Goal: Task Accomplishment & Management: Manage account settings

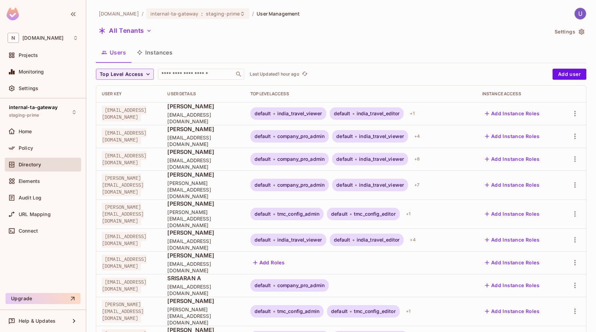
click at [145, 158] on span "[EMAIL_ADDRESS][DOMAIN_NAME]" at bounding box center [124, 159] width 45 height 16
click at [574, 159] on icon "button" at bounding box center [574, 159] width 1 height 6
click at [540, 178] on span "Edit" at bounding box center [534, 174] width 13 height 11
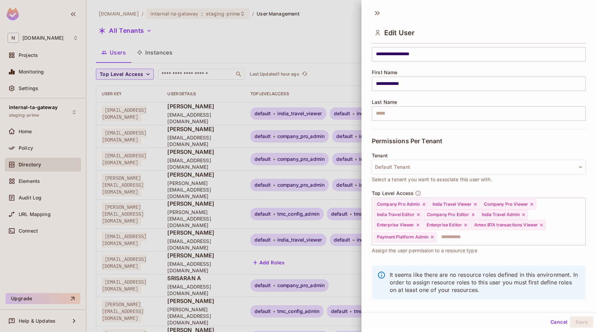
scroll to position [72, 0]
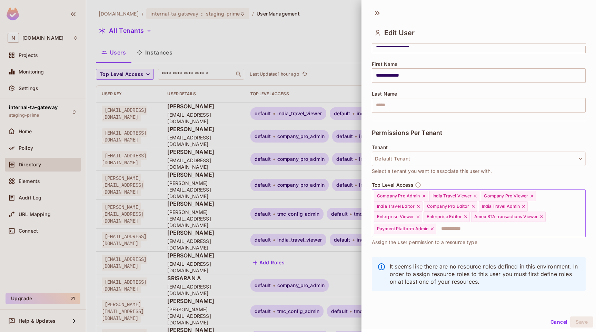
click at [469, 232] on input "text" at bounding box center [504, 229] width 135 height 14
click at [454, 246] on div "Top Level Access Company Pro Admin India Travel Viewer Company Pro Viewer [GEOG…" at bounding box center [479, 217] width 214 height 71
click at [456, 230] on input "text" at bounding box center [504, 229] width 135 height 14
click at [462, 246] on div "Top Level Access Company Pro Admin India Travel Viewer Company Pro Viewer [GEOG…" at bounding box center [479, 217] width 214 height 71
click at [379, 13] on icon at bounding box center [378, 13] width 2 height 4
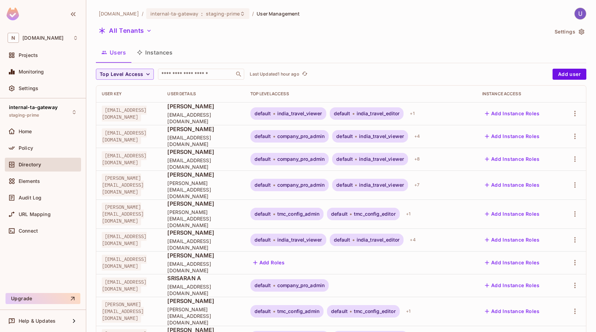
click at [371, 46] on div "Users Instances" at bounding box center [341, 52] width 490 height 17
click at [173, 54] on button "Instances" at bounding box center [154, 52] width 47 height 17
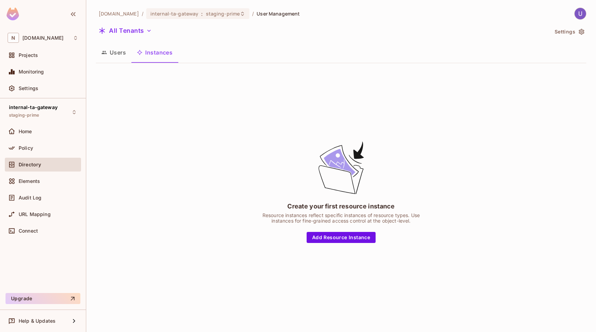
click at [121, 54] on button "Users" at bounding box center [114, 52] width 36 height 17
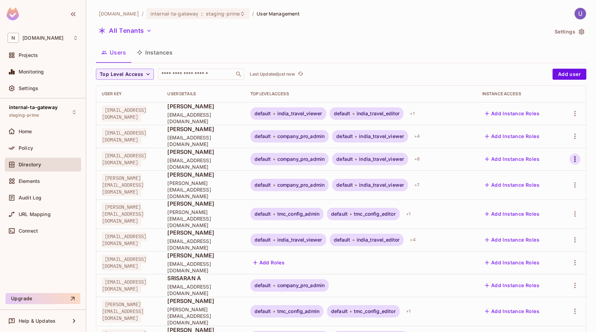
click at [570, 157] on button "button" at bounding box center [574, 158] width 11 height 11
click at [554, 172] on li "Edit" at bounding box center [543, 174] width 64 height 15
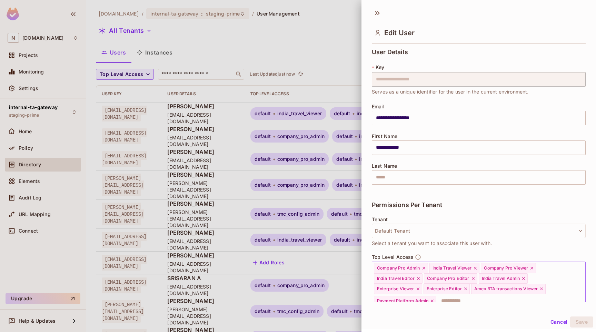
click at [476, 297] on input "text" at bounding box center [504, 301] width 135 height 14
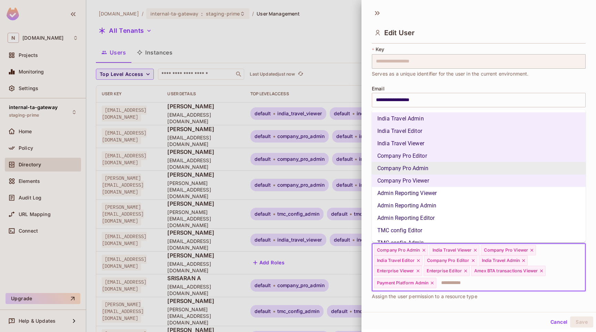
scroll to position [28, 0]
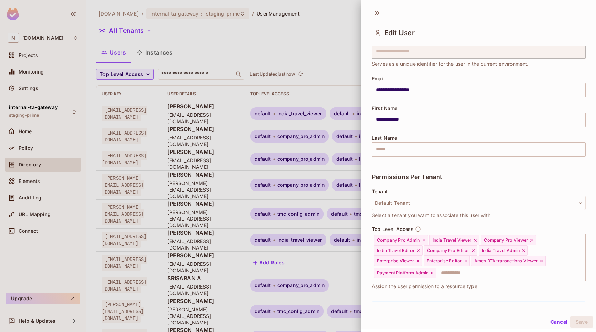
click at [318, 32] on div at bounding box center [298, 166] width 596 height 332
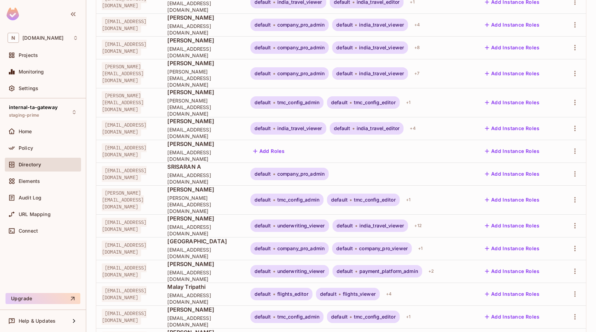
scroll to position [150, 0]
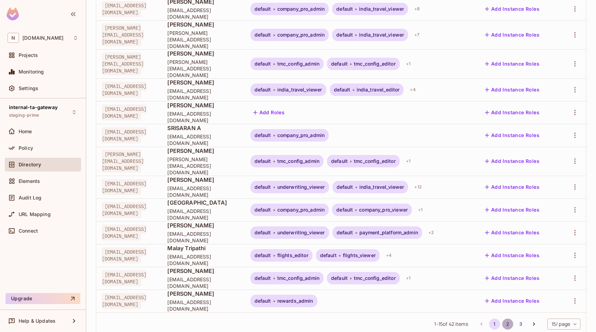
click at [502, 318] on button "2" at bounding box center [507, 323] width 11 height 11
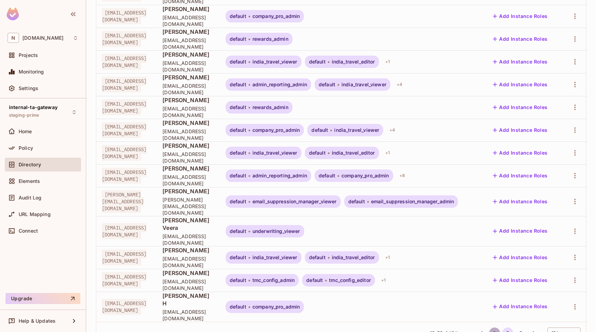
click at [491, 327] on button "1" at bounding box center [494, 332] width 11 height 11
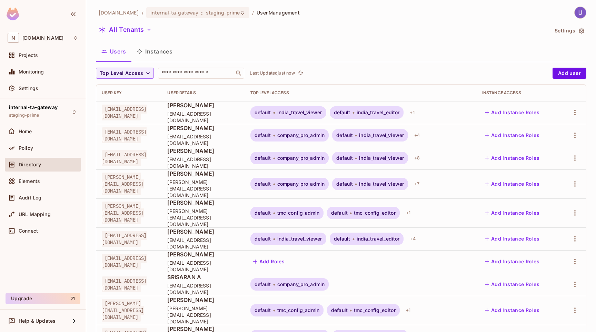
scroll to position [0, 0]
